Goal: Information Seeking & Learning: Learn about a topic

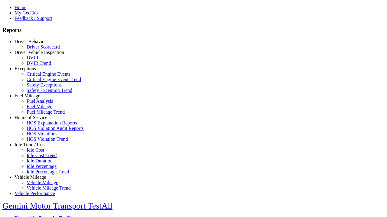
click at [35, 147] on link "Idle Time / Cost" at bounding box center [29, 144] width 31 height 5
click at [39, 169] on link "Idle Percentage Trend" at bounding box center [48, 171] width 42 height 5
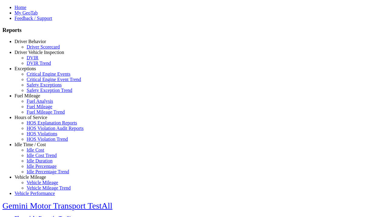
select select "**"
type input "*********"
